Goal: Transaction & Acquisition: Purchase product/service

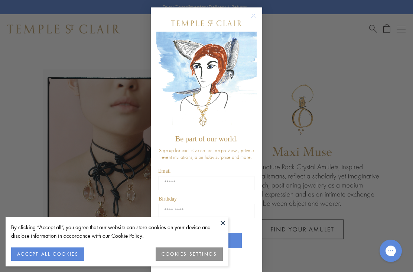
click at [226, 221] on button at bounding box center [222, 222] width 11 height 11
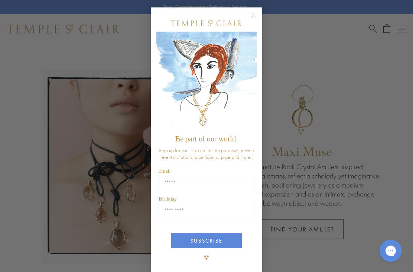
click at [252, 18] on circle "Close dialog" at bounding box center [253, 16] width 9 height 9
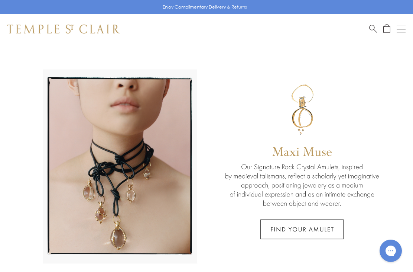
click at [404, 28] on button "Open navigation" at bounding box center [401, 29] width 9 height 9
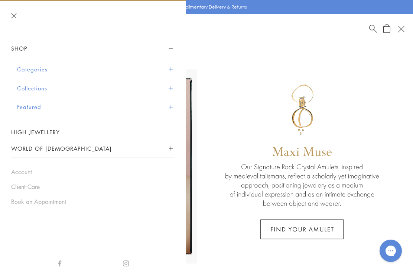
click at [163, 70] on button "Categories" at bounding box center [96, 69] width 158 height 19
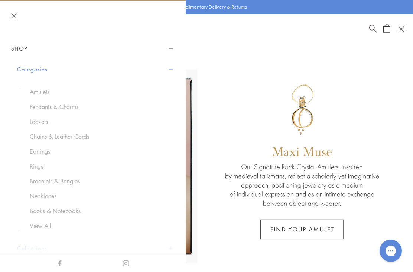
click at [39, 109] on link "Pendants & Charms" at bounding box center [99, 107] width 138 height 8
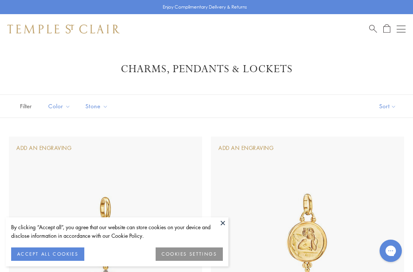
click at [401, 29] on div "Open navigation" at bounding box center [401, 29] width 9 height 0
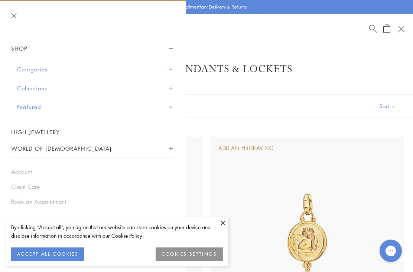
click at [165, 71] on button "Categories" at bounding box center [96, 69] width 158 height 19
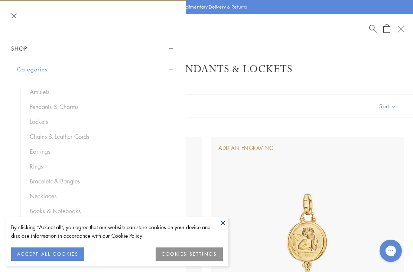
click at [41, 120] on link "Lockets" at bounding box center [99, 121] width 138 height 8
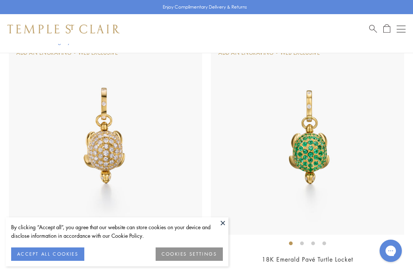
scroll to position [103, 0]
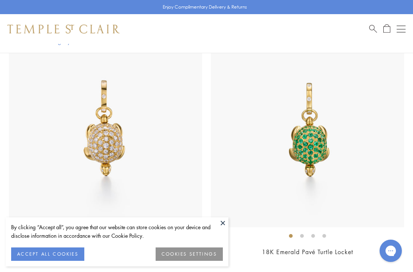
click at [228, 228] on button at bounding box center [222, 222] width 11 height 11
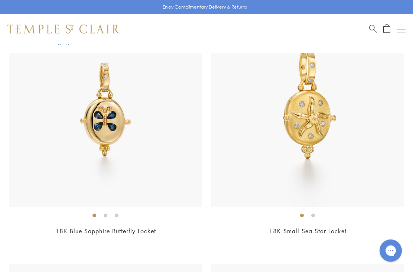
scroll to position [1128, 0]
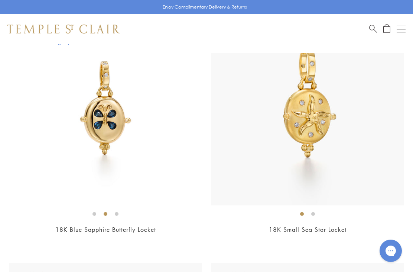
click at [399, 31] on button "Open navigation" at bounding box center [401, 29] width 9 height 9
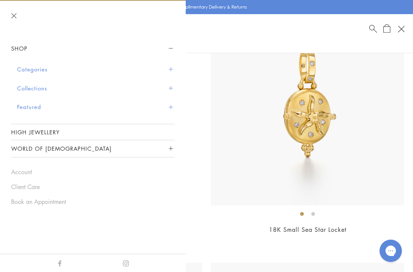
click at [173, 69] on button "Categories" at bounding box center [96, 69] width 158 height 19
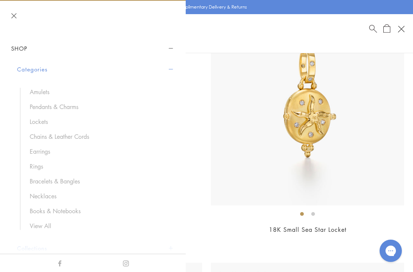
click at [66, 182] on link "Bracelets & Bangles" at bounding box center [99, 181] width 138 height 8
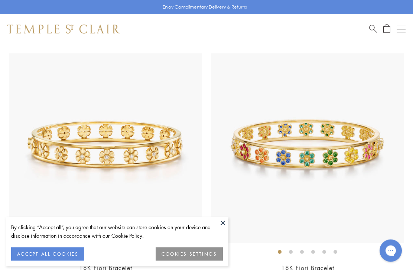
scroll to position [87, 0]
click at [224, 228] on button at bounding box center [222, 222] width 11 height 11
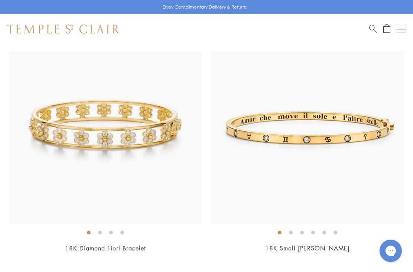
scroll to position [368, 0]
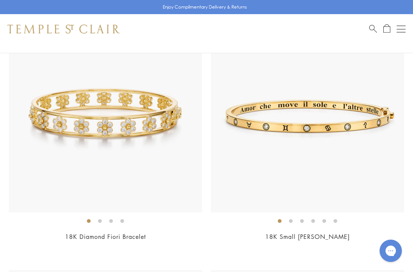
click at [316, 237] on link "18K Small Astrid Bracelet" at bounding box center [307, 236] width 85 height 8
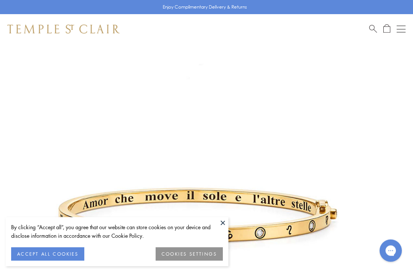
scroll to position [44, 0]
click at [222, 223] on button at bounding box center [222, 222] width 11 height 11
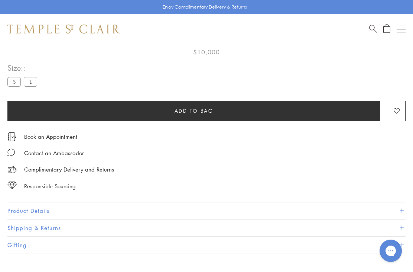
scroll to position [426, 0]
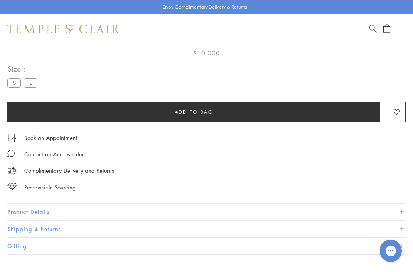
click at [399, 210] on button "Product Details" at bounding box center [206, 211] width 399 height 17
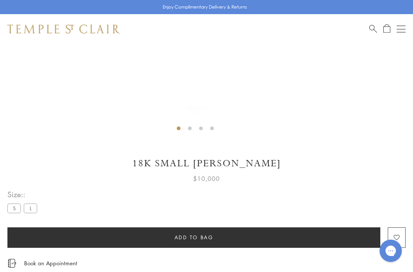
scroll to position [301, 0]
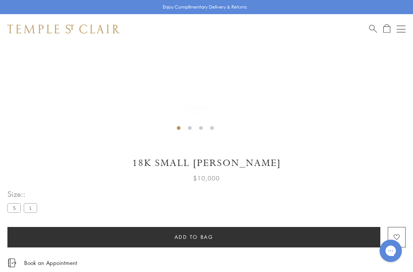
click at [14, 208] on label "S" at bounding box center [13, 207] width 13 height 9
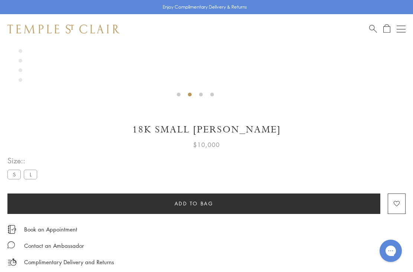
scroll to position [327, 0]
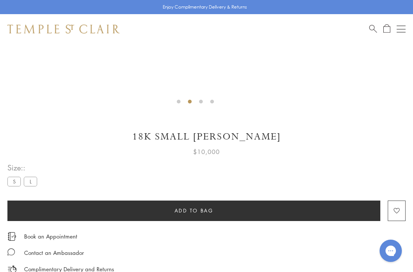
click at [34, 179] on label "L" at bounding box center [30, 181] width 13 height 9
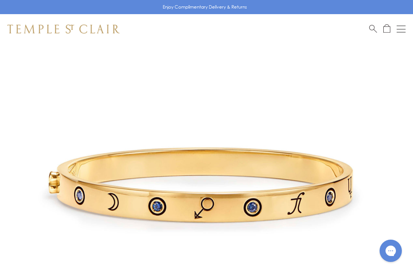
click at [404, 26] on div "Open navigation" at bounding box center [401, 26] width 9 height 0
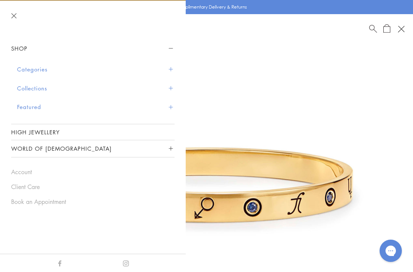
click at [169, 67] on span "Sidebar navigation" at bounding box center [171, 69] width 4 height 4
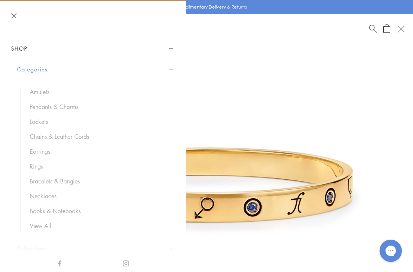
click at [58, 181] on link "Bracelets & Bangles" at bounding box center [99, 181] width 138 height 8
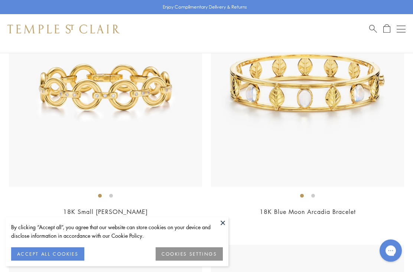
scroll to position [3656, 0]
click at [225, 228] on button at bounding box center [222, 222] width 11 height 11
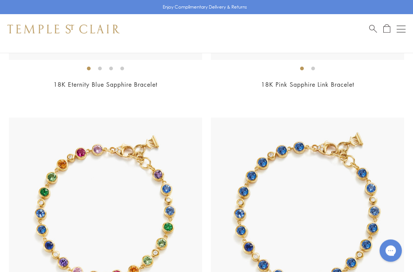
scroll to position [2981, 0]
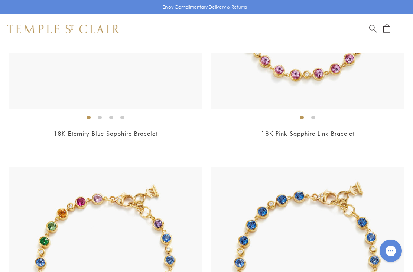
click at [400, 33] on button "Open navigation" at bounding box center [401, 29] width 9 height 9
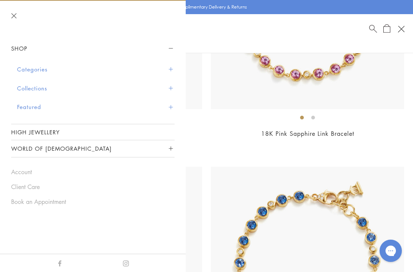
click at [166, 68] on button "Categories" at bounding box center [96, 69] width 158 height 19
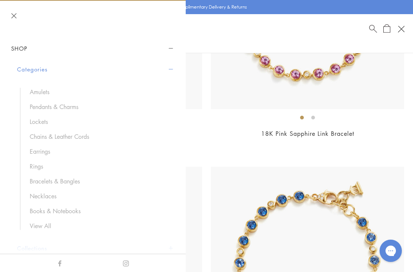
click at [47, 193] on link "Necklaces" at bounding box center [99, 196] width 138 height 8
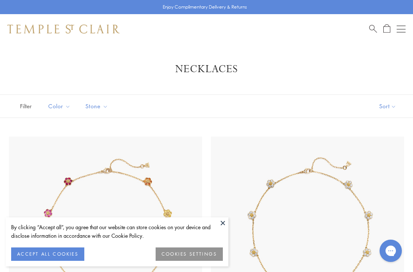
click at [225, 219] on button at bounding box center [222, 222] width 11 height 11
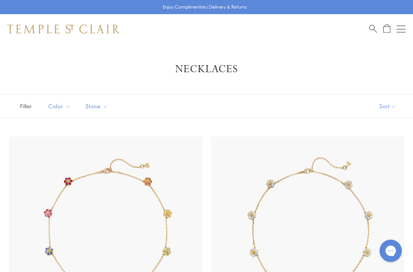
click at [403, 29] on div "Open navigation" at bounding box center [401, 29] width 9 height 0
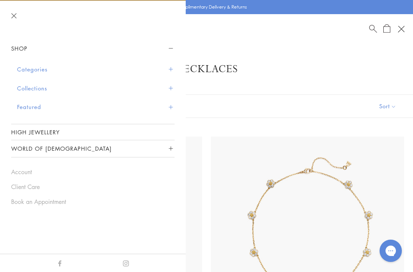
click at [168, 88] on button "Collections" at bounding box center [96, 88] width 158 height 19
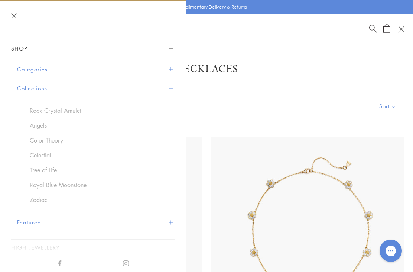
click at [47, 152] on link "Celestial" at bounding box center [99, 155] width 138 height 8
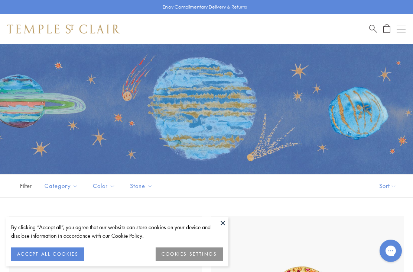
click at [223, 220] on button at bounding box center [222, 222] width 11 height 11
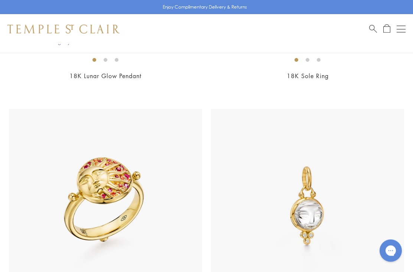
scroll to position [1612, 0]
click at [403, 28] on button "Open navigation" at bounding box center [401, 29] width 9 height 9
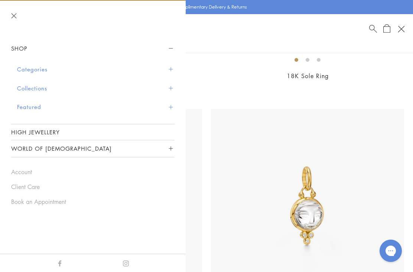
click at [165, 66] on button "Categories" at bounding box center [96, 69] width 158 height 19
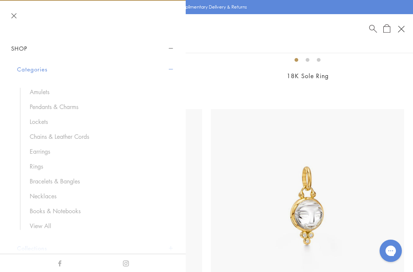
click at [70, 207] on link "Books & Notebooks" at bounding box center [99, 211] width 138 height 8
click at [74, 134] on link "Chains & Leather Cords" at bounding box center [99, 136] width 138 height 8
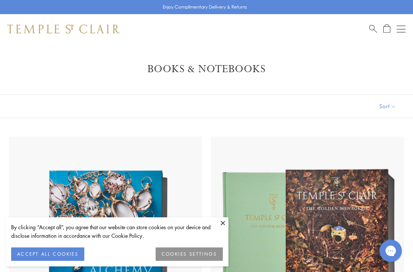
click at [225, 221] on button at bounding box center [222, 222] width 11 height 11
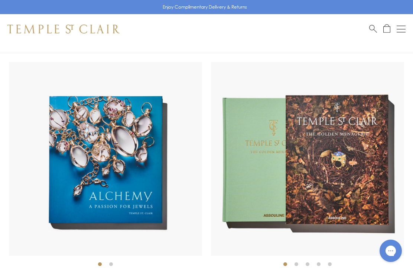
scroll to position [64, 0]
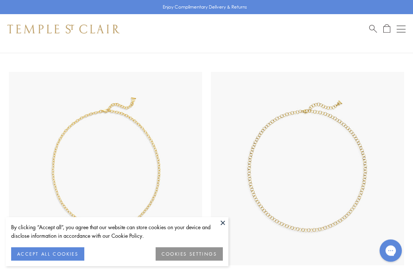
click at [226, 228] on button at bounding box center [222, 222] width 11 height 11
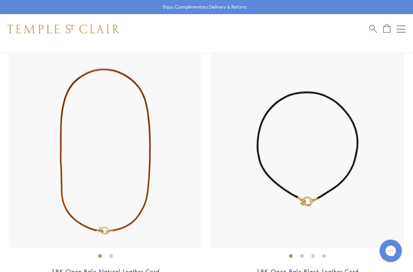
scroll to position [826, 0]
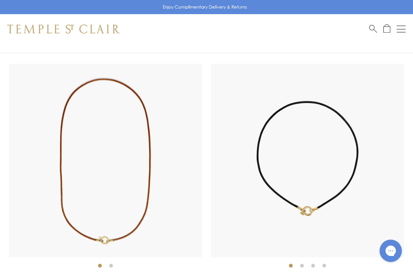
click at [397, 31] on button "Open navigation" at bounding box center [401, 29] width 9 height 9
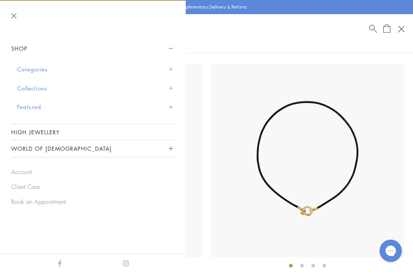
click at [171, 65] on button "Categories" at bounding box center [96, 69] width 158 height 19
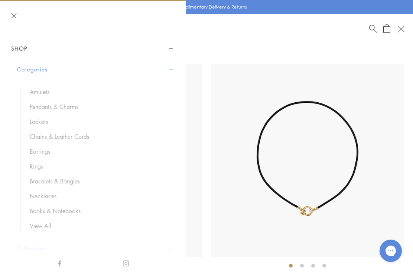
click at [63, 179] on link "Bracelets & Bangles" at bounding box center [99, 181] width 138 height 8
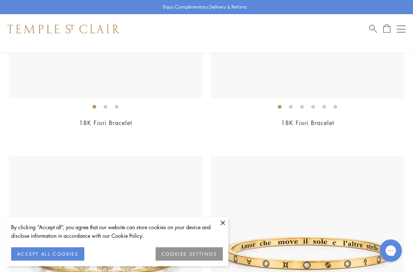
scroll to position [242, 0]
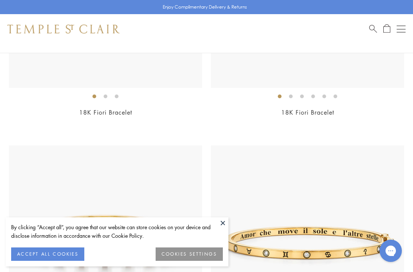
click at [227, 228] on button at bounding box center [222, 222] width 11 height 11
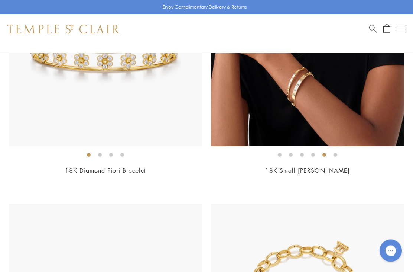
scroll to position [415, 0]
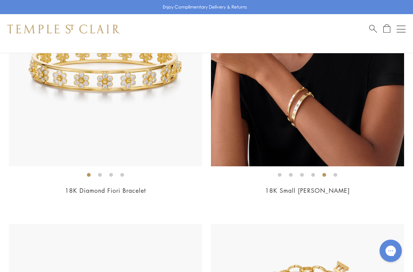
click at [325, 190] on link "18K Small [PERSON_NAME]" at bounding box center [307, 190] width 85 height 8
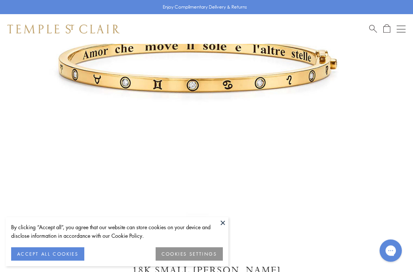
scroll to position [206, 0]
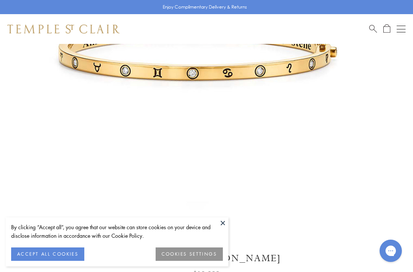
click at [223, 228] on button at bounding box center [222, 222] width 11 height 11
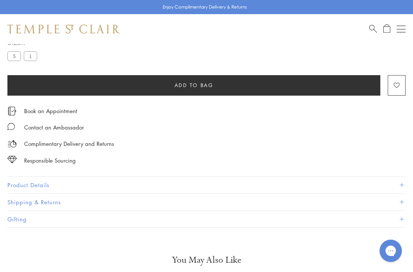
scroll to position [452, 0]
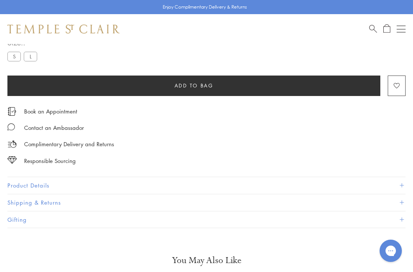
click at [402, 184] on span at bounding box center [402, 185] width 4 height 4
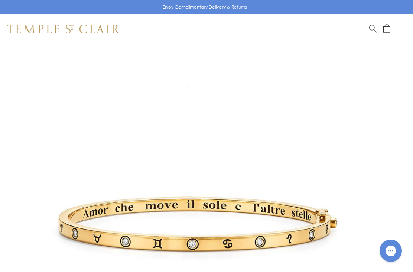
scroll to position [29, 0]
